Goal: Task Accomplishment & Management: Manage account settings

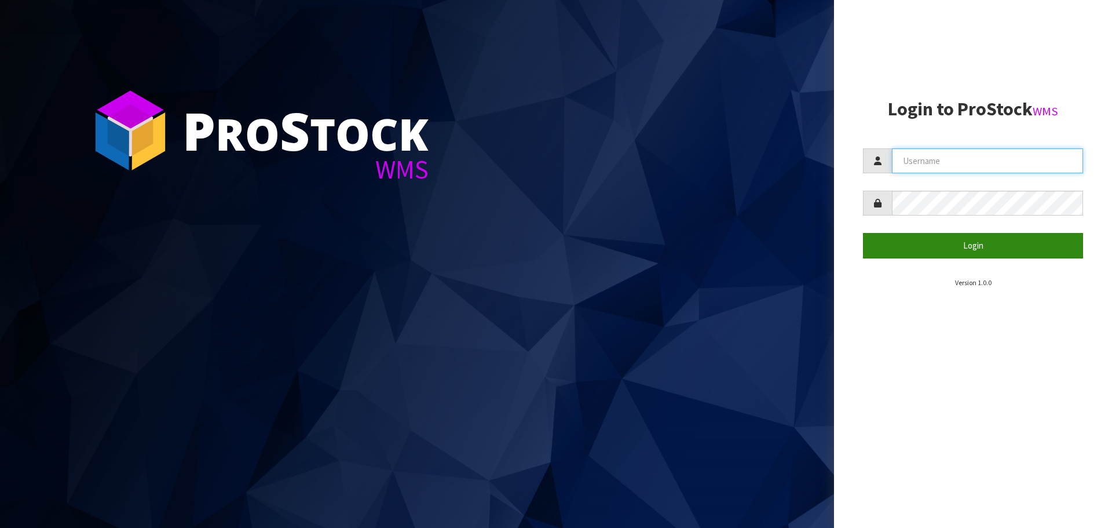
type input "[PERSON_NAME][EMAIL_ADDRESS][DOMAIN_NAME]"
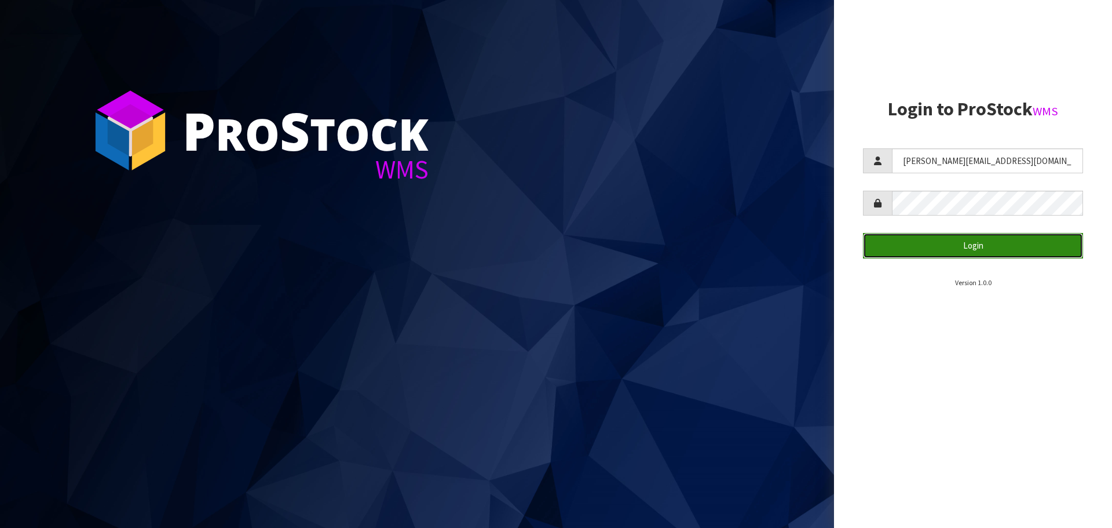
click at [938, 247] on button "Login" at bounding box center [973, 245] width 220 height 25
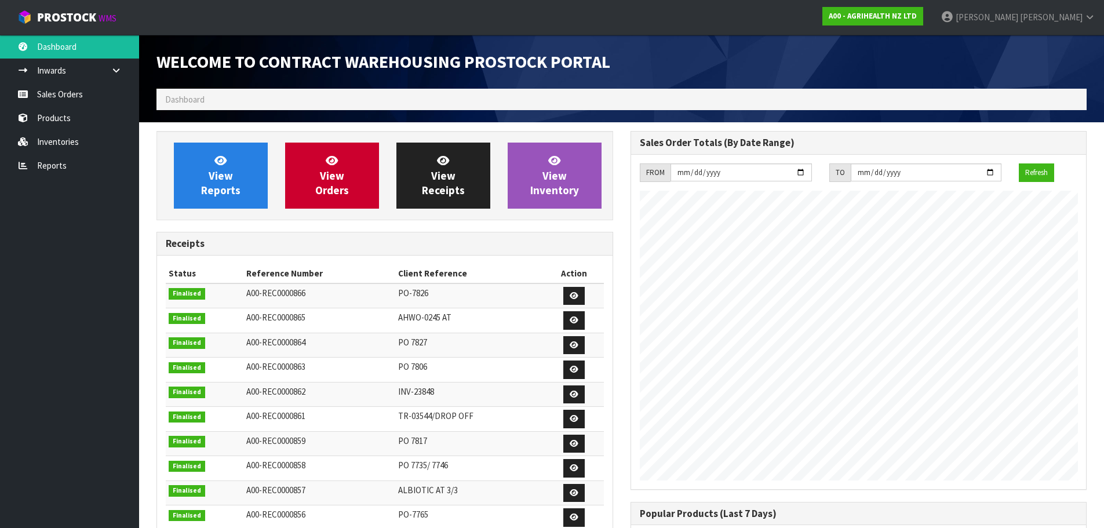
scroll to position [642, 473]
click at [78, 94] on link "Sales Orders" at bounding box center [69, 94] width 139 height 24
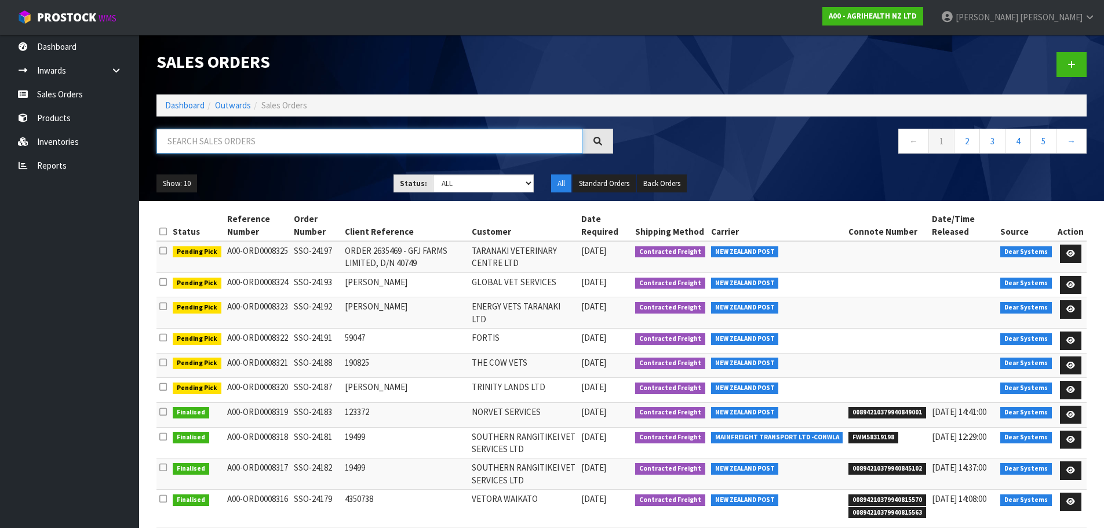
click at [415, 149] on input "text" at bounding box center [369, 141] width 426 height 25
type input "AGRIHEALTH"
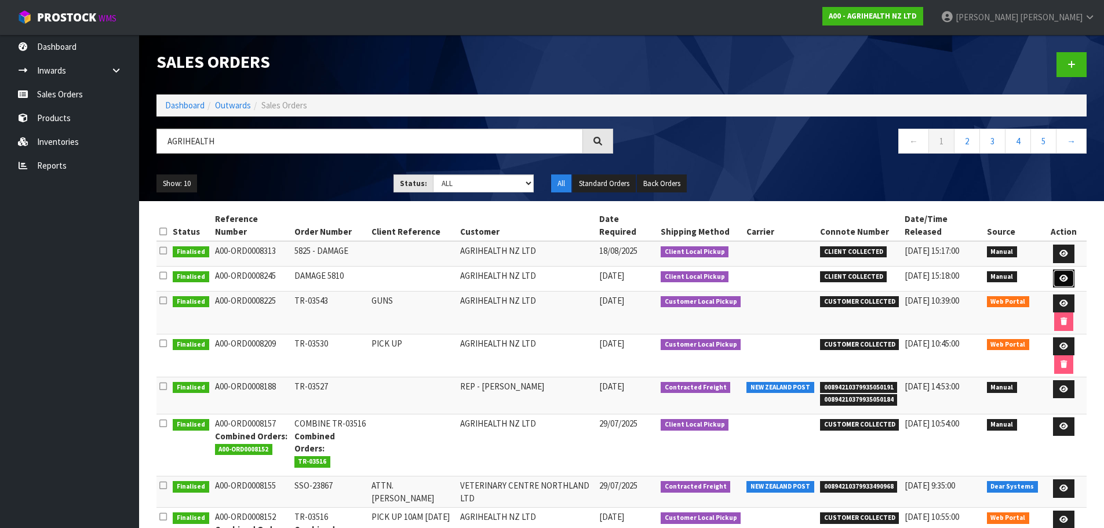
click at [1067, 269] on link at bounding box center [1063, 278] width 21 height 19
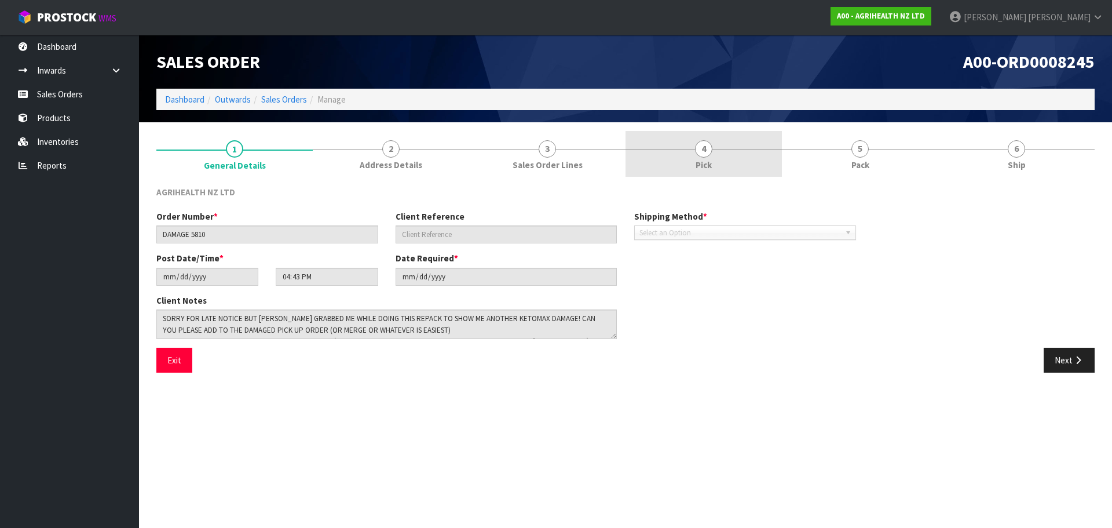
click at [647, 167] on link "4 Pick" at bounding box center [704, 154] width 156 height 46
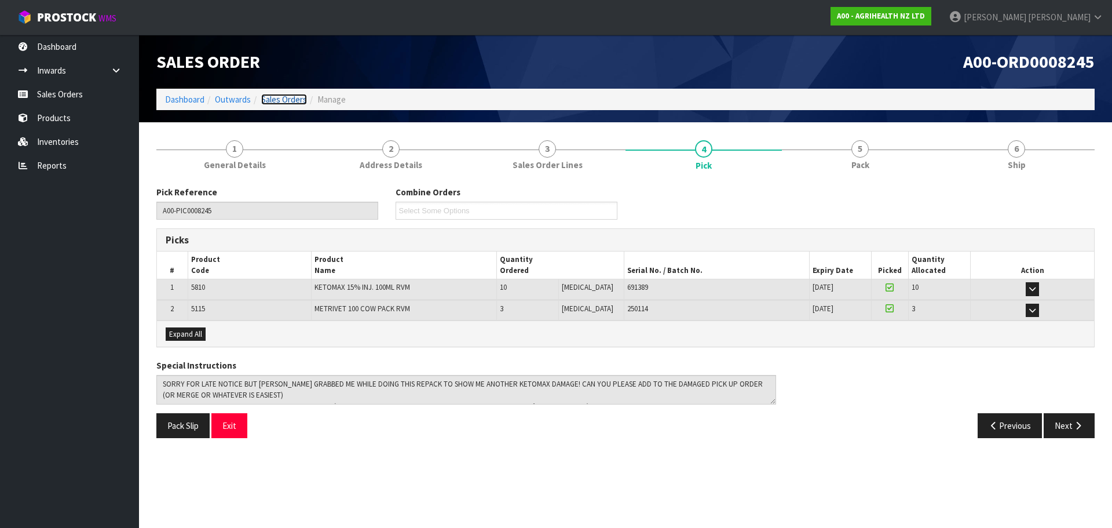
click at [299, 101] on link "Sales Orders" at bounding box center [284, 99] width 46 height 11
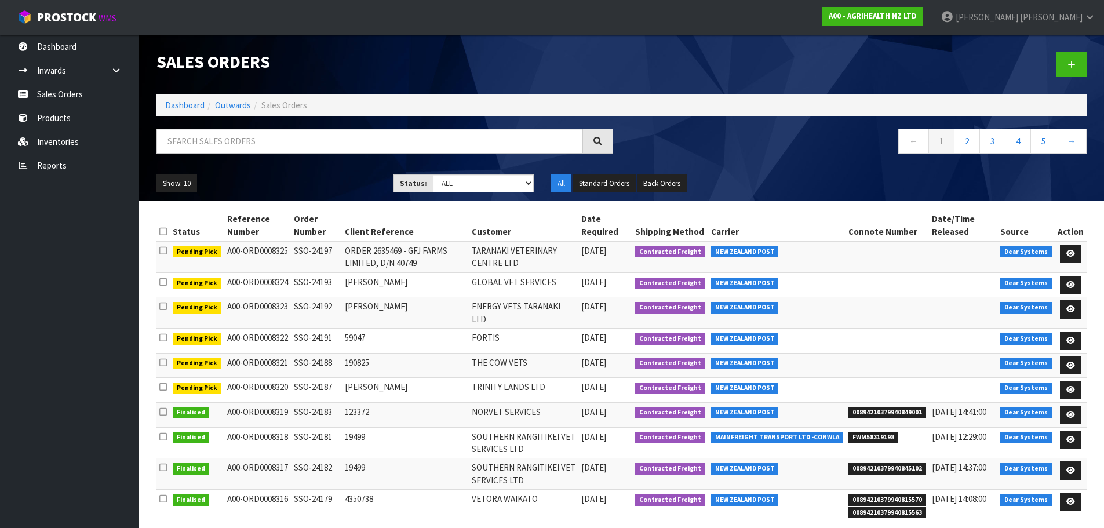
scroll to position [50, 0]
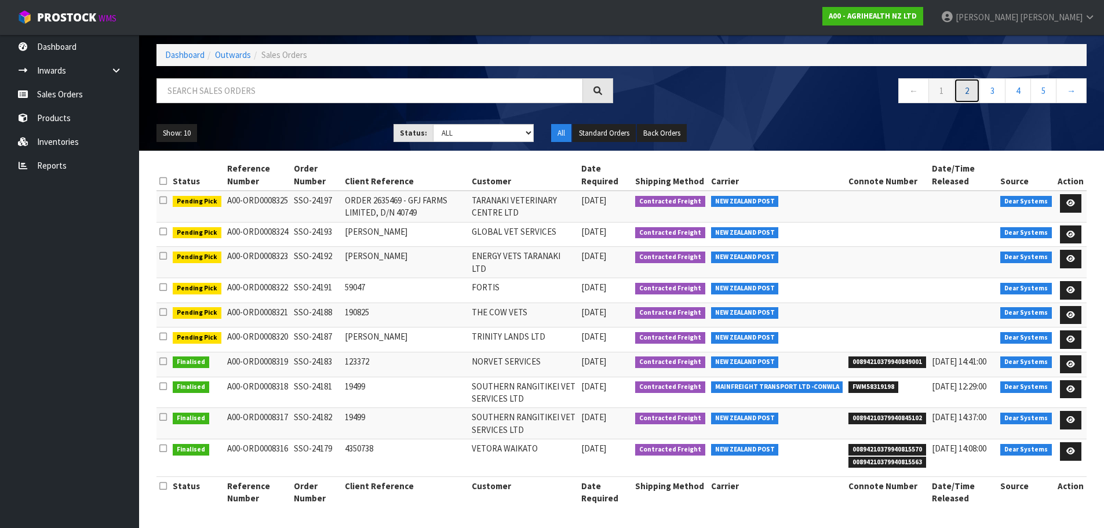
click at [976, 87] on link "2" at bounding box center [967, 90] width 26 height 25
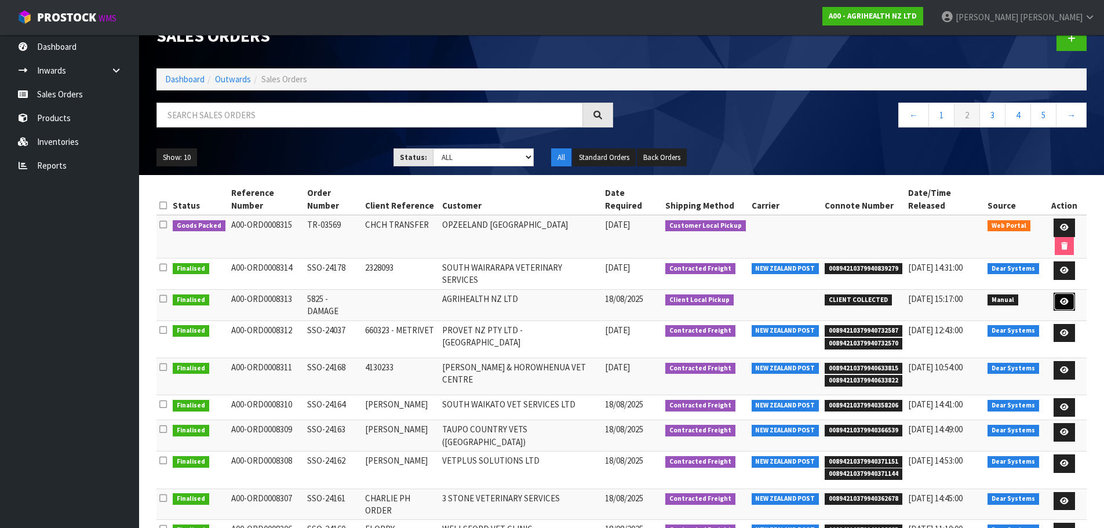
click at [1060, 298] on icon at bounding box center [1064, 302] width 9 height 8
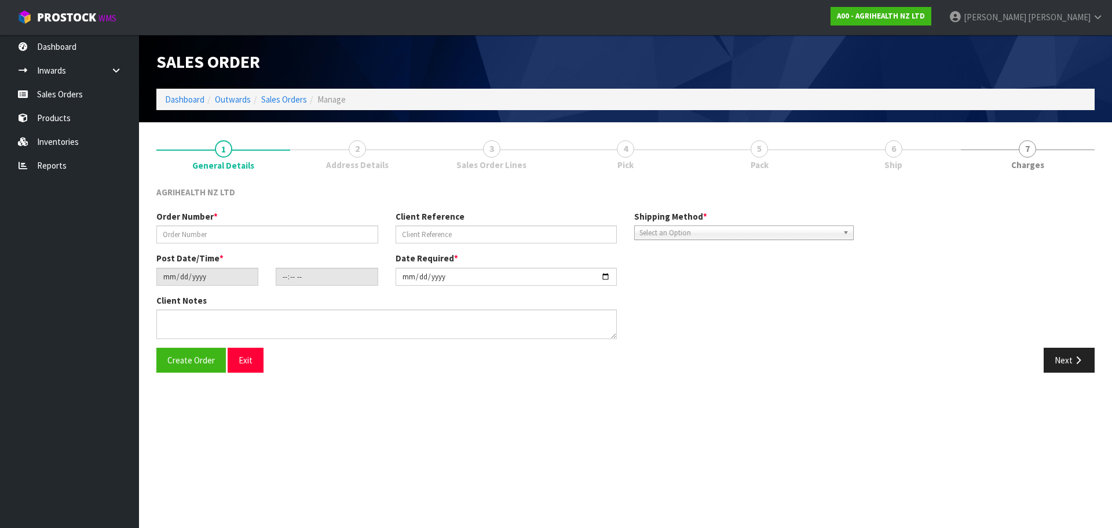
type input "5825 - DAMAGE"
type input "[DATE]"
type input "15:04:00.000"
type input "[DATE]"
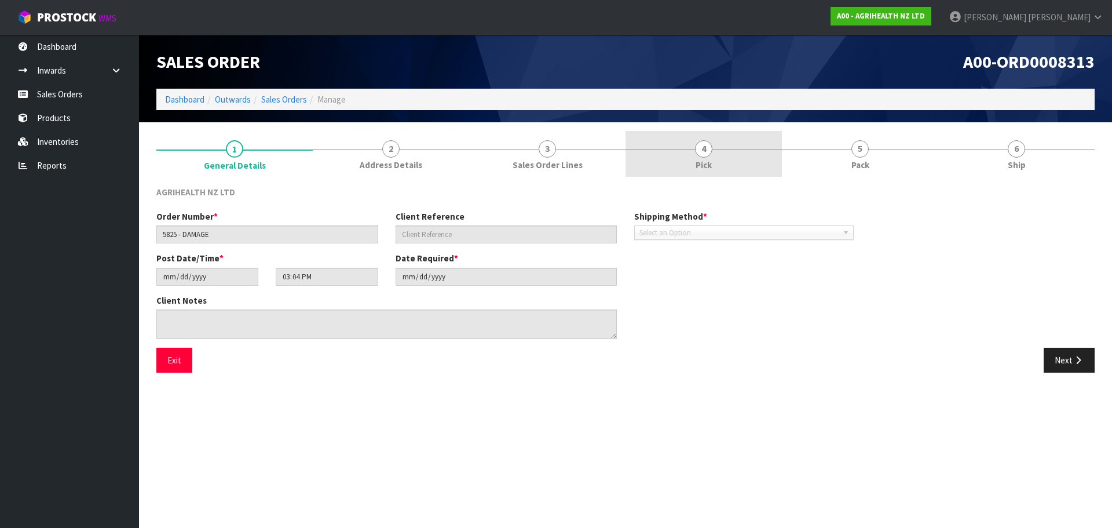
click at [770, 145] on link "4 Pick" at bounding box center [704, 154] width 156 height 46
